Goal: Task Accomplishment & Management: Use online tool/utility

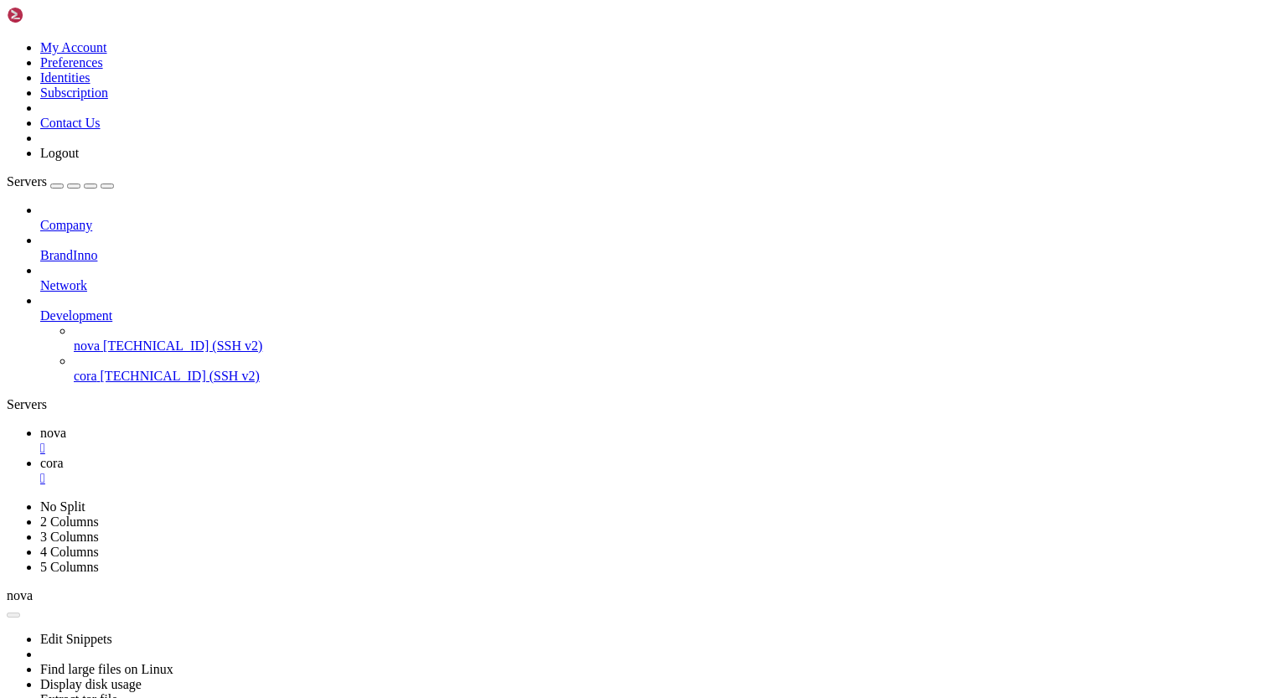
scroll to position [8, 2]
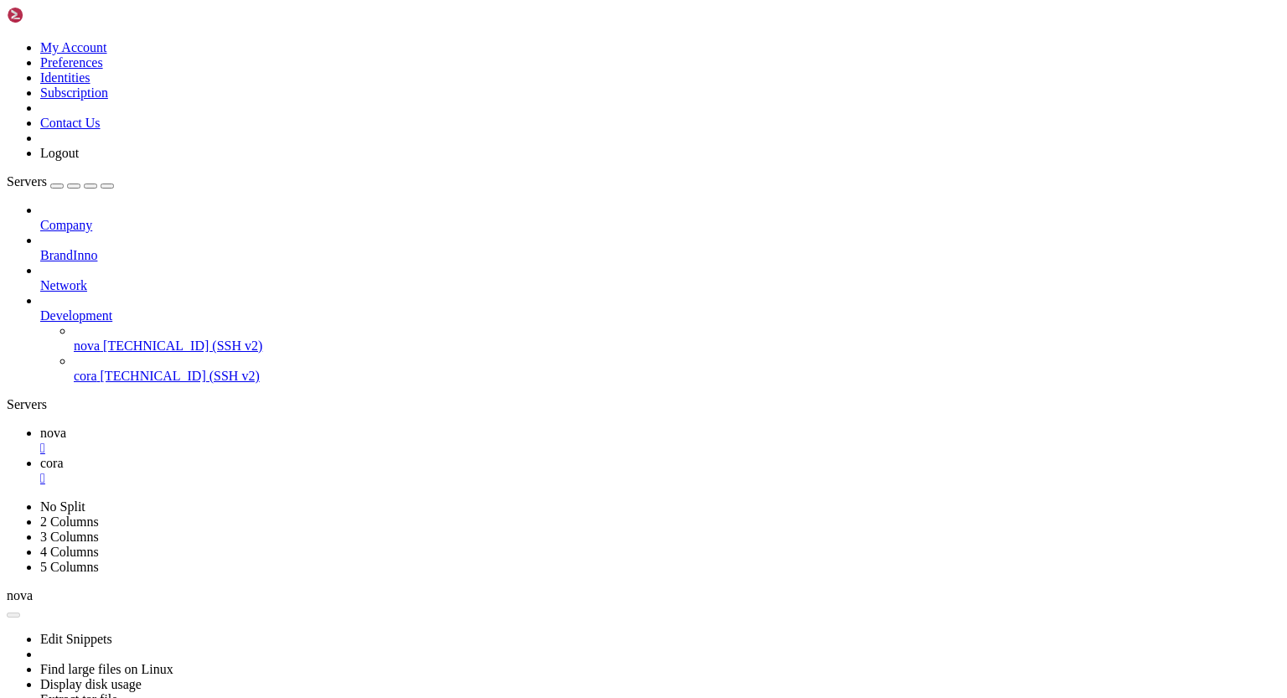
drag, startPoint x: 109, startPoint y: 1021, endPoint x: 65, endPoint y: 1081, distance: 73.7
drag, startPoint x: 15, startPoint y: 1428, endPoint x: 151, endPoint y: 1536, distance: 173.5
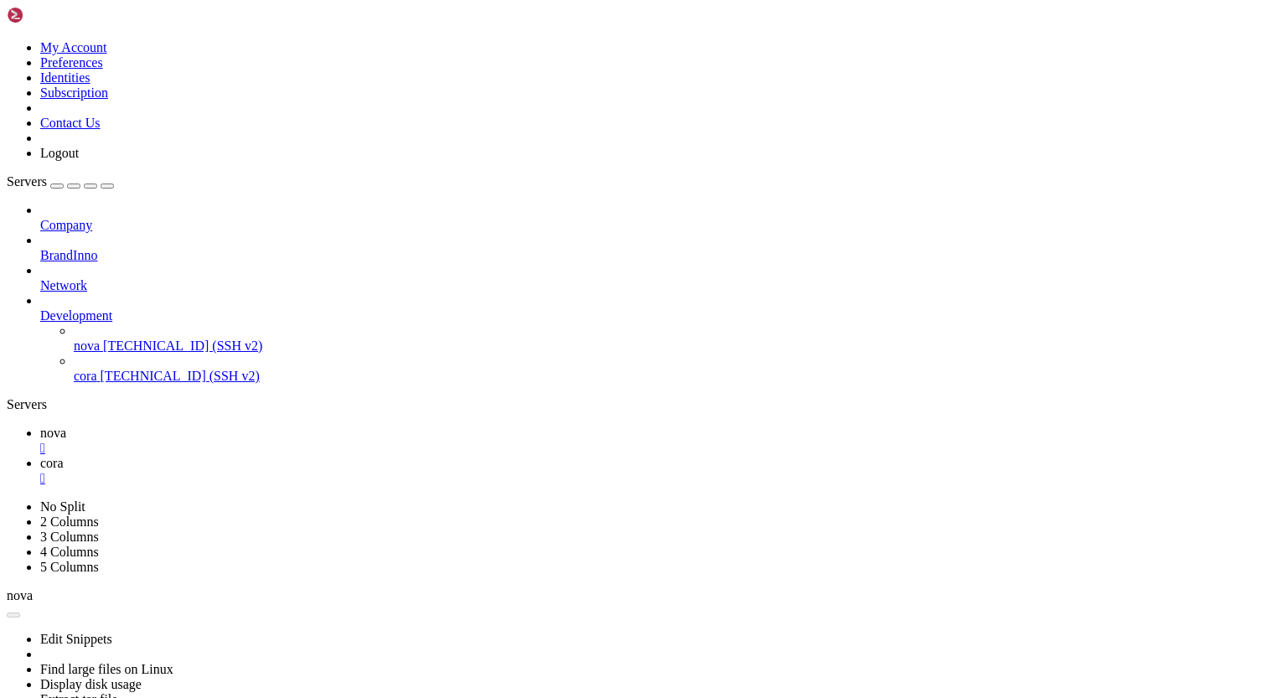
drag, startPoint x: 15, startPoint y: 1439, endPoint x: 128, endPoint y: 1556, distance: 162.9
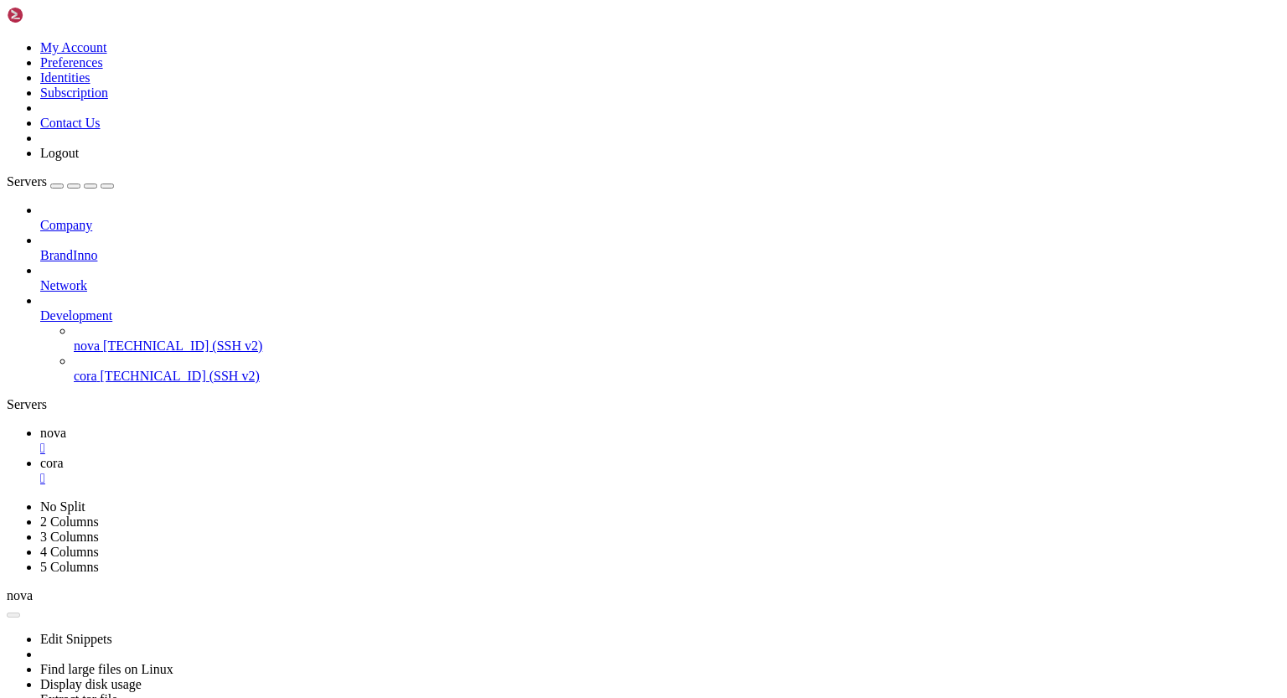
drag, startPoint x: 154, startPoint y: 1591, endPoint x: 474, endPoint y: 1546, distance: 323.2
drag, startPoint x: 154, startPoint y: 1570, endPoint x: 458, endPoint y: 1573, distance: 304.2
